Goal: Navigation & Orientation: Find specific page/section

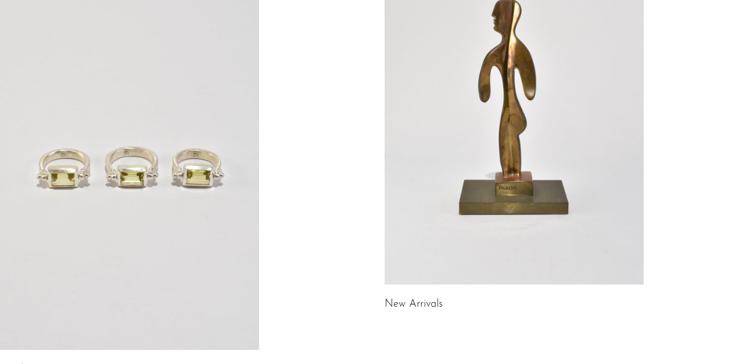
scroll to position [204, 0]
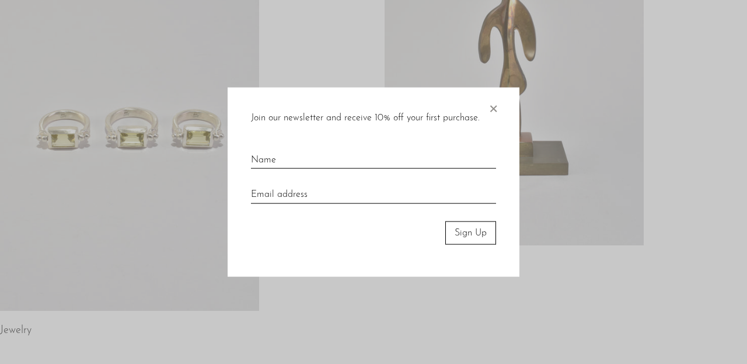
click at [492, 103] on span "×" at bounding box center [493, 105] width 12 height 37
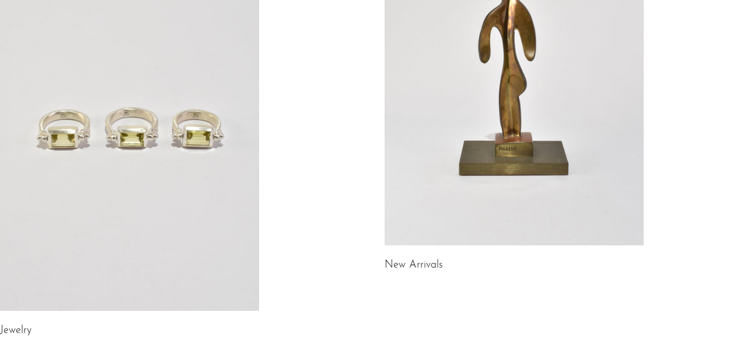
scroll to position [807, 0]
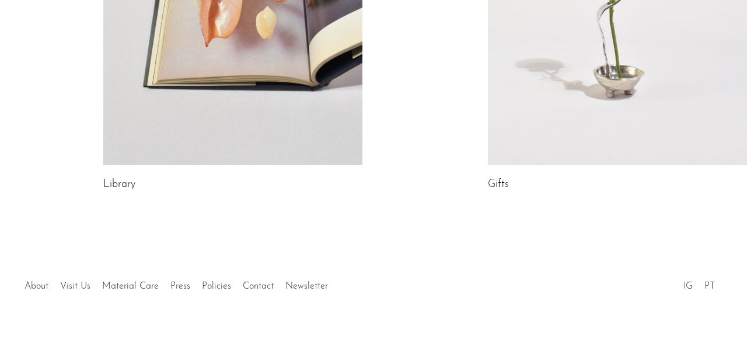
click at [62, 287] on link "Visit Us" at bounding box center [75, 285] width 30 height 9
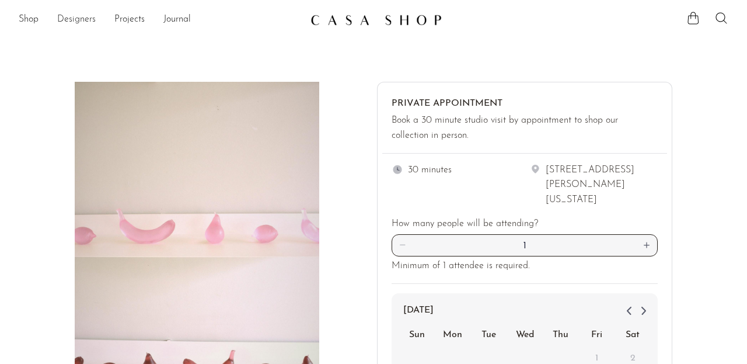
click at [82, 18] on link "Designers" at bounding box center [76, 19] width 39 height 15
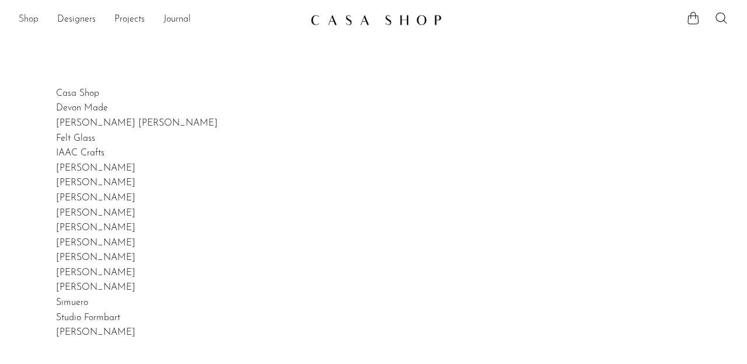
click at [36, 23] on link "Shop" at bounding box center [29, 19] width 20 height 15
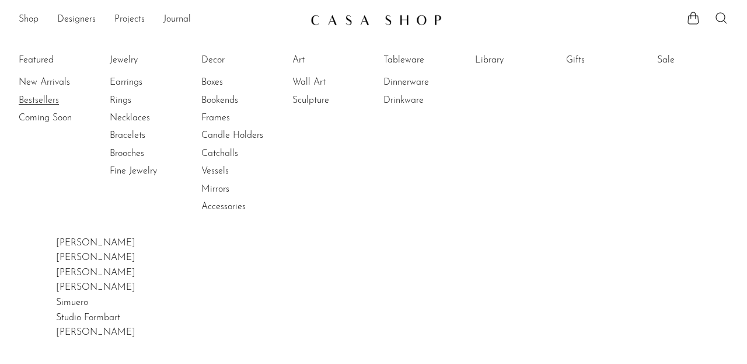
click at [36, 104] on link "Bestsellers" at bounding box center [63, 100] width 88 height 13
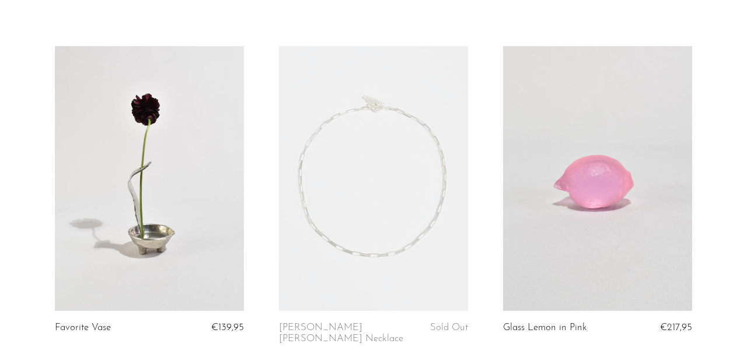
scroll to position [61, 0]
